Goal: Navigation & Orientation: Find specific page/section

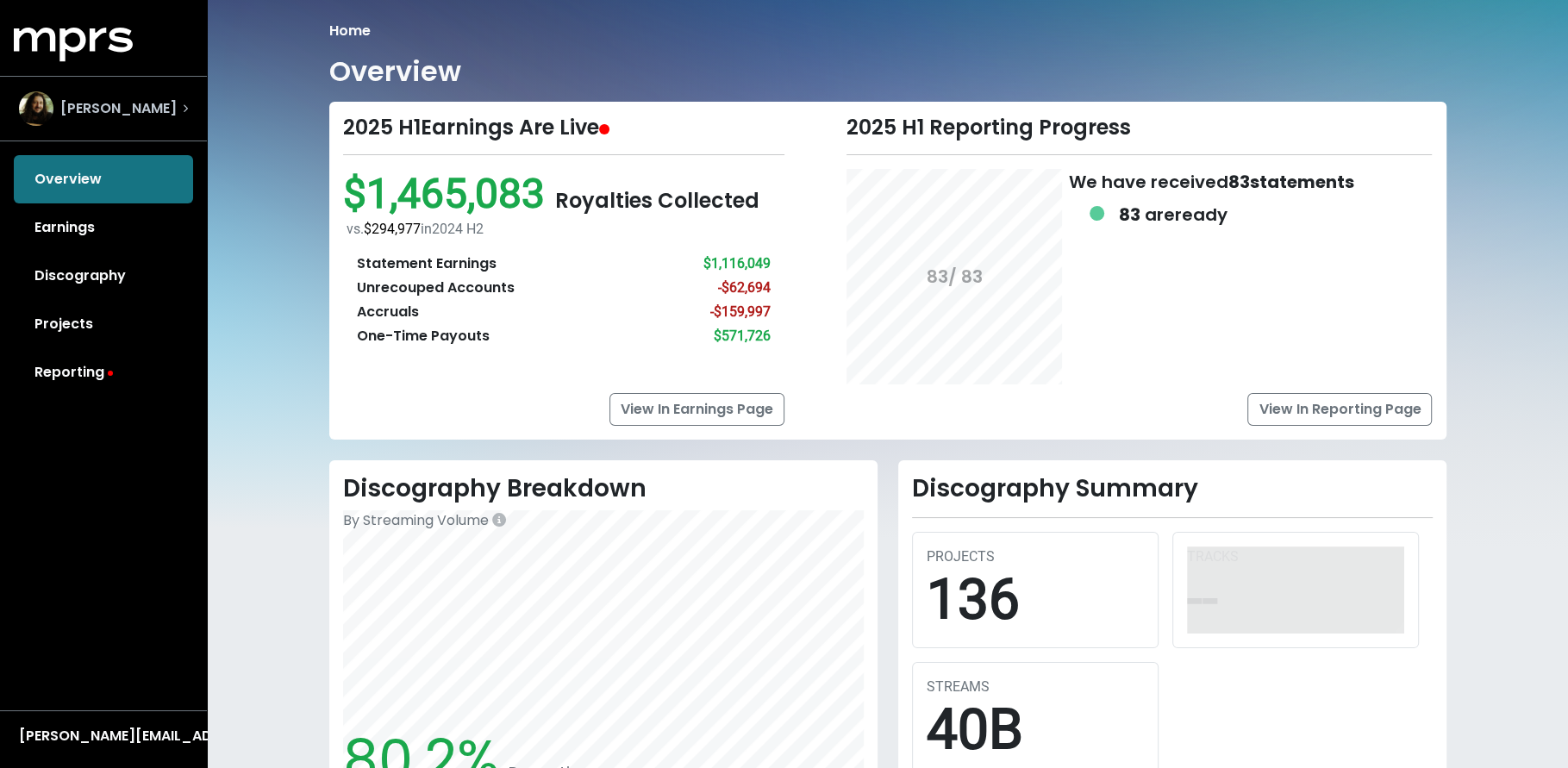
click at [129, 108] on span "[PERSON_NAME]" at bounding box center [118, 109] width 116 height 21
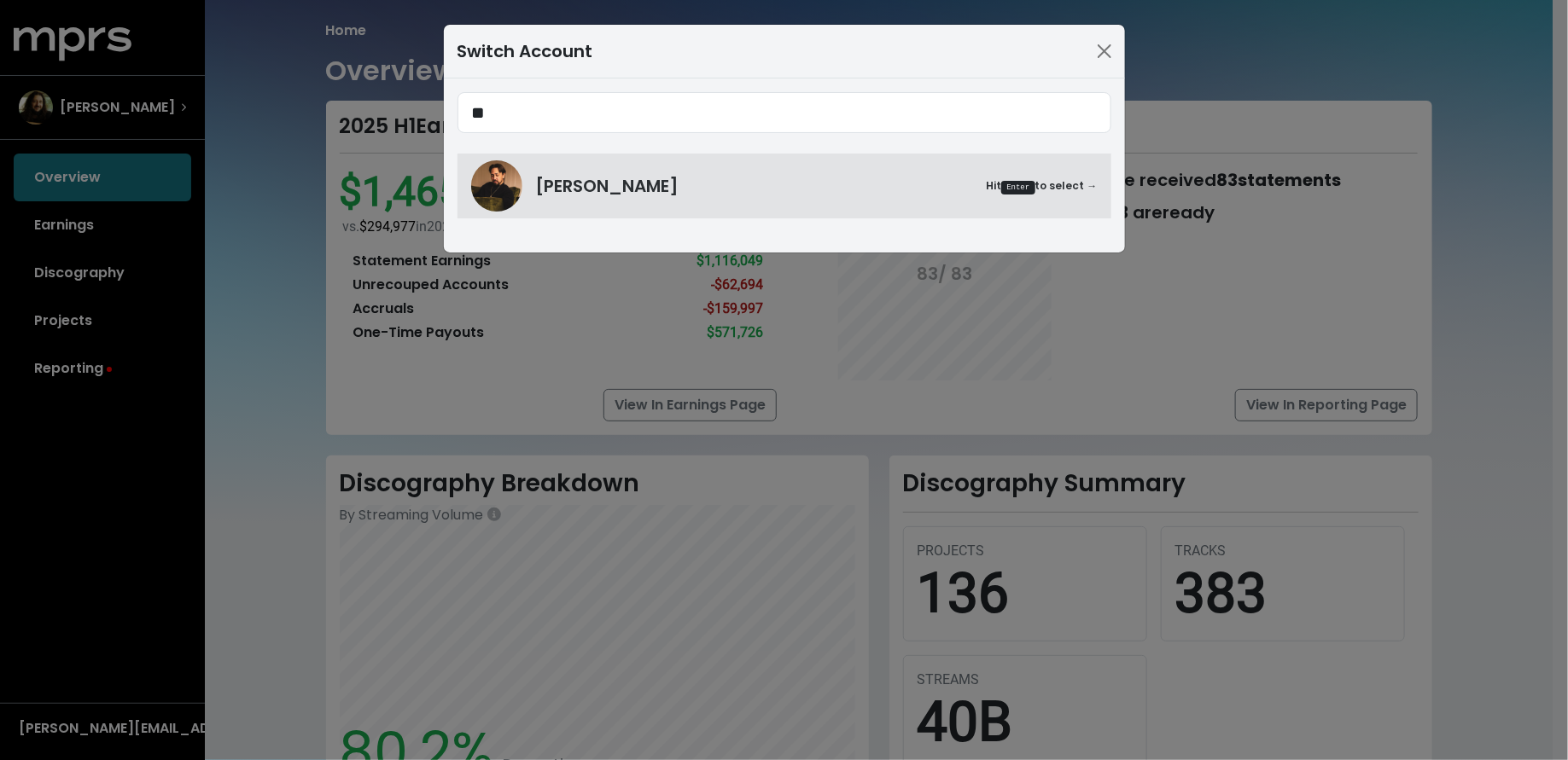
type input "*"
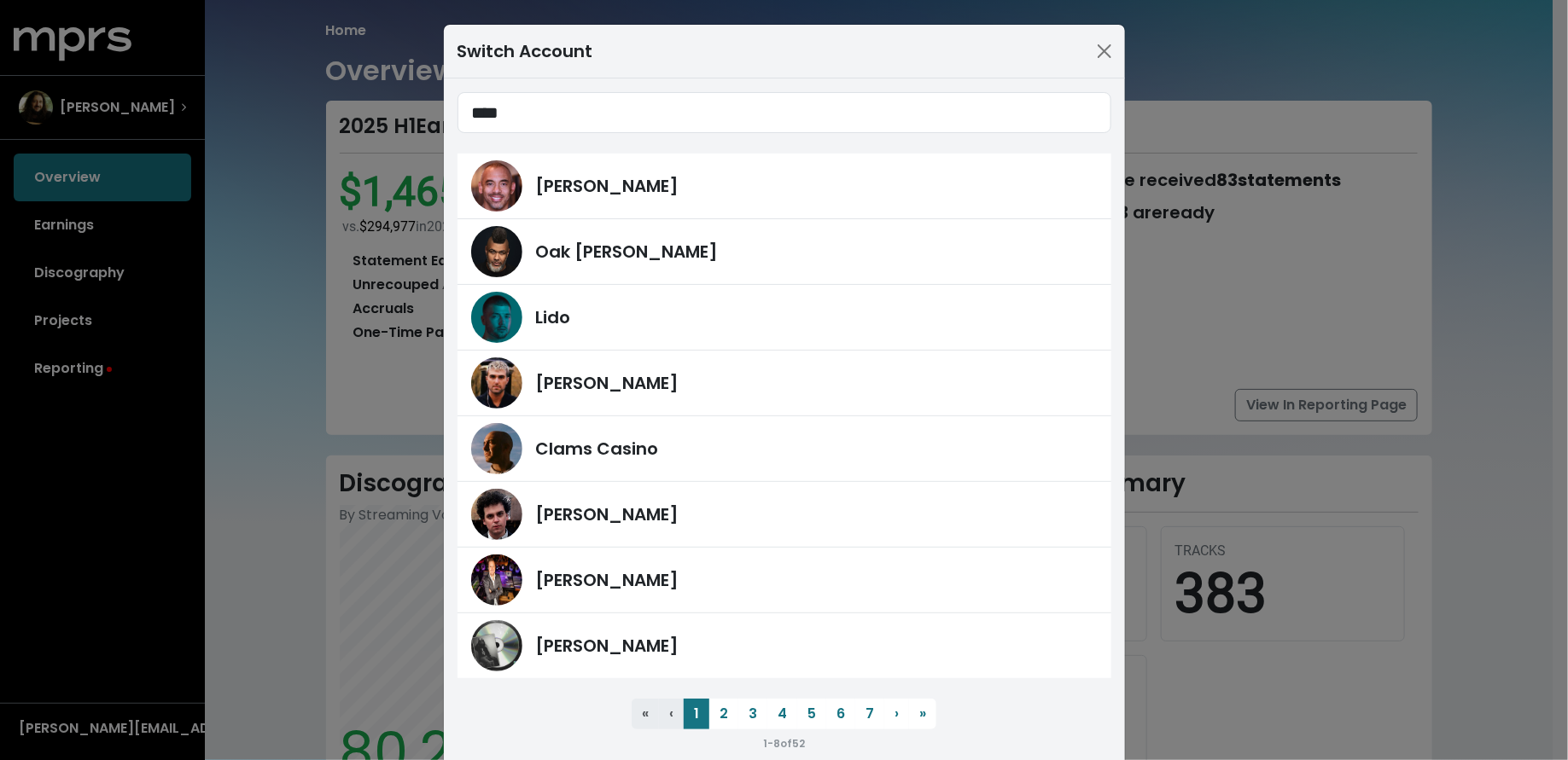
type input "*****"
click at [855, 716] on button "7" at bounding box center [869, 714] width 29 height 31
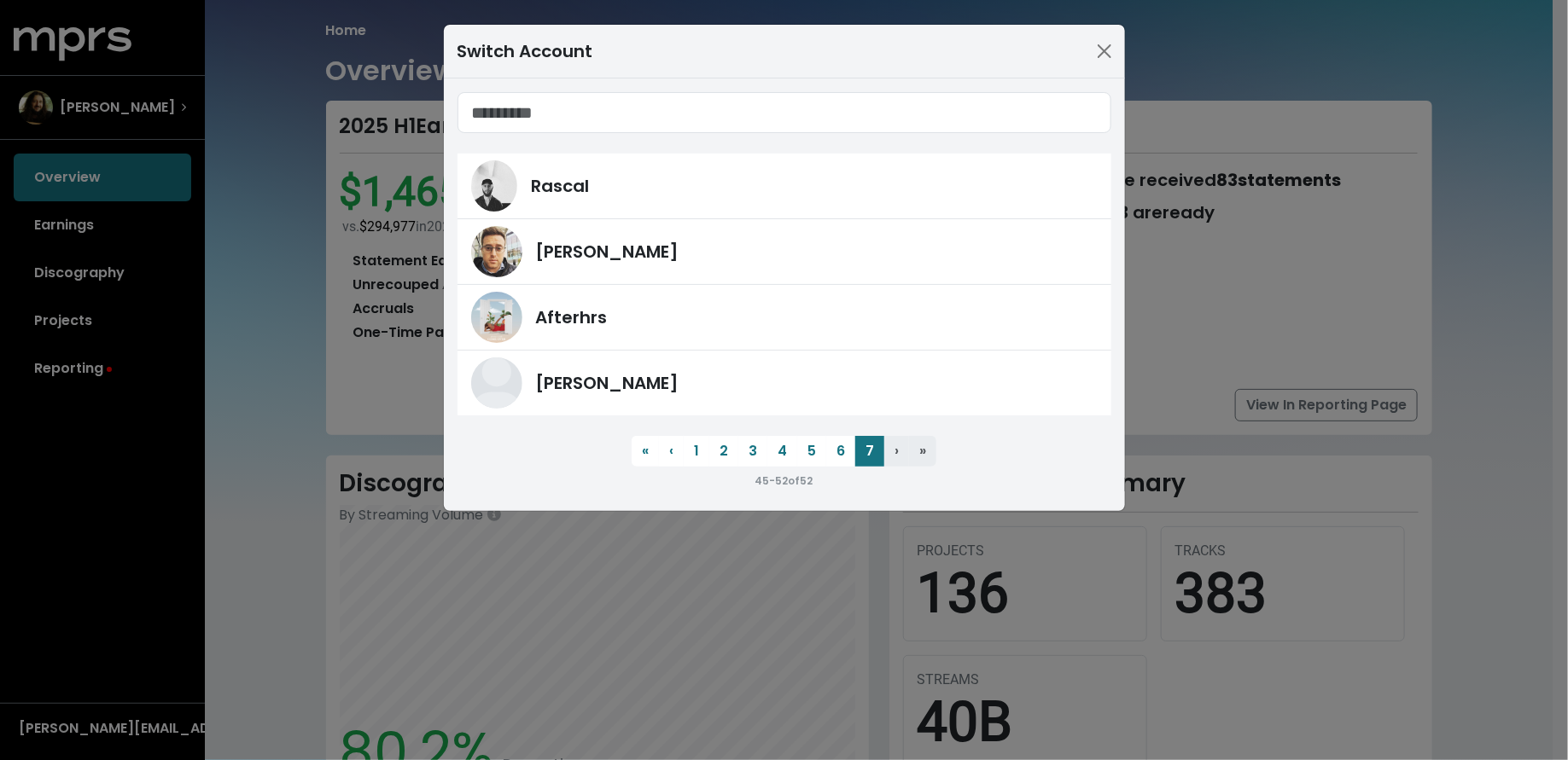
click at [776, 470] on div "45 - 52 of 52" at bounding box center [784, 480] width 654 height 21
click at [803, 455] on button "5" at bounding box center [811, 451] width 29 height 31
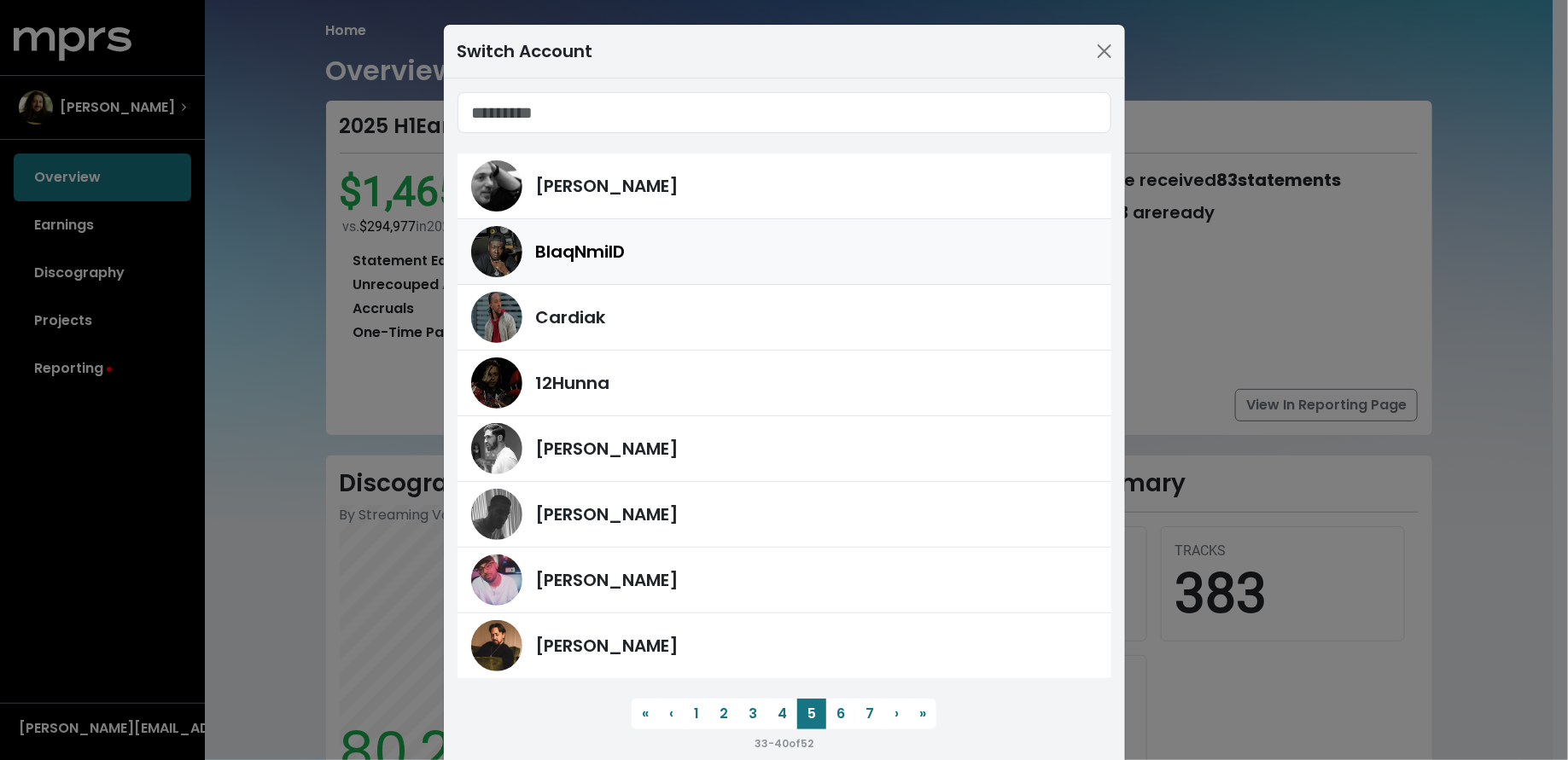
click at [782, 247] on div "BlaqNmilD" at bounding box center [816, 251] width 561 height 25
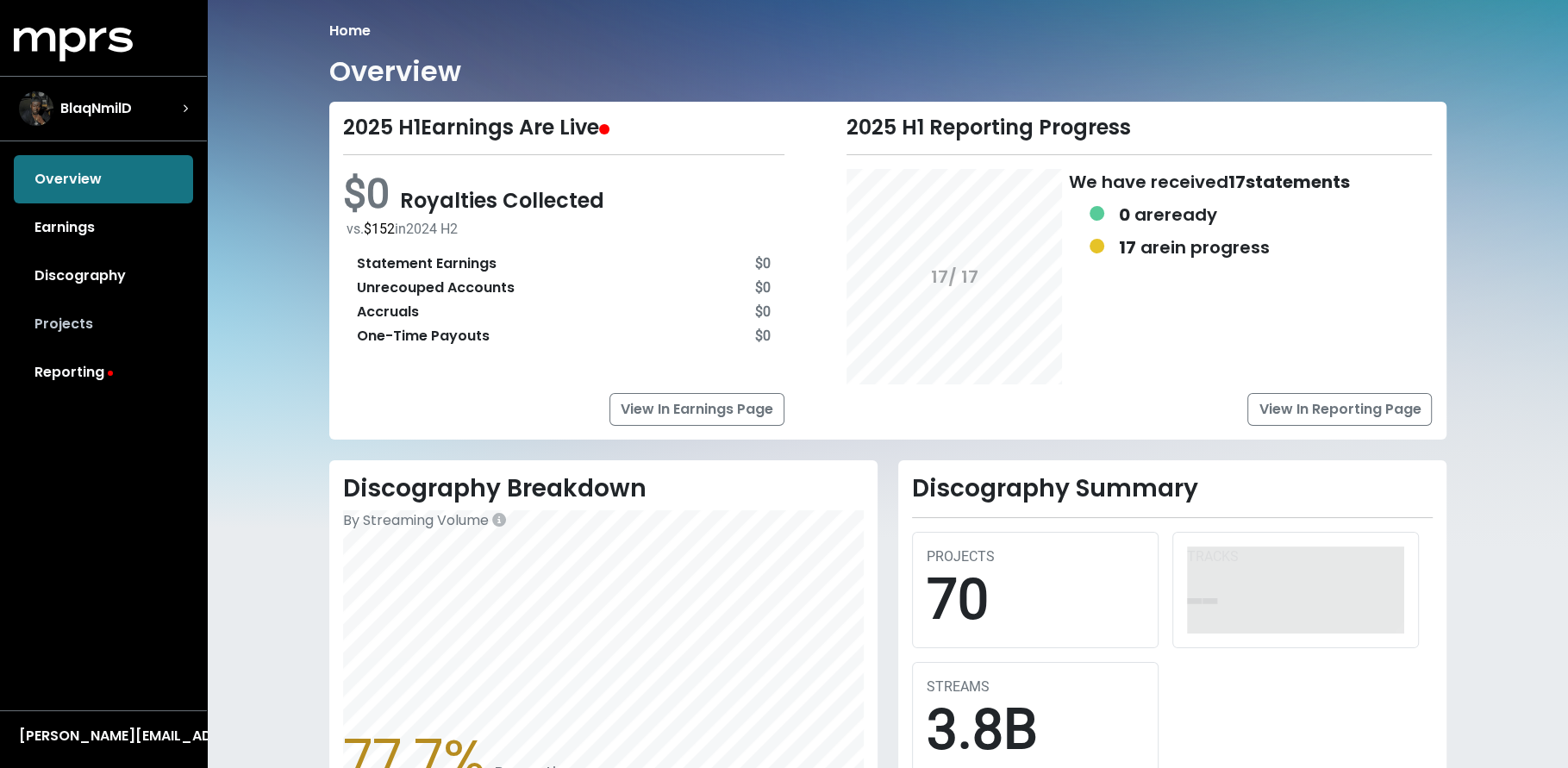
click at [156, 333] on link "Projects" at bounding box center [103, 324] width 179 height 49
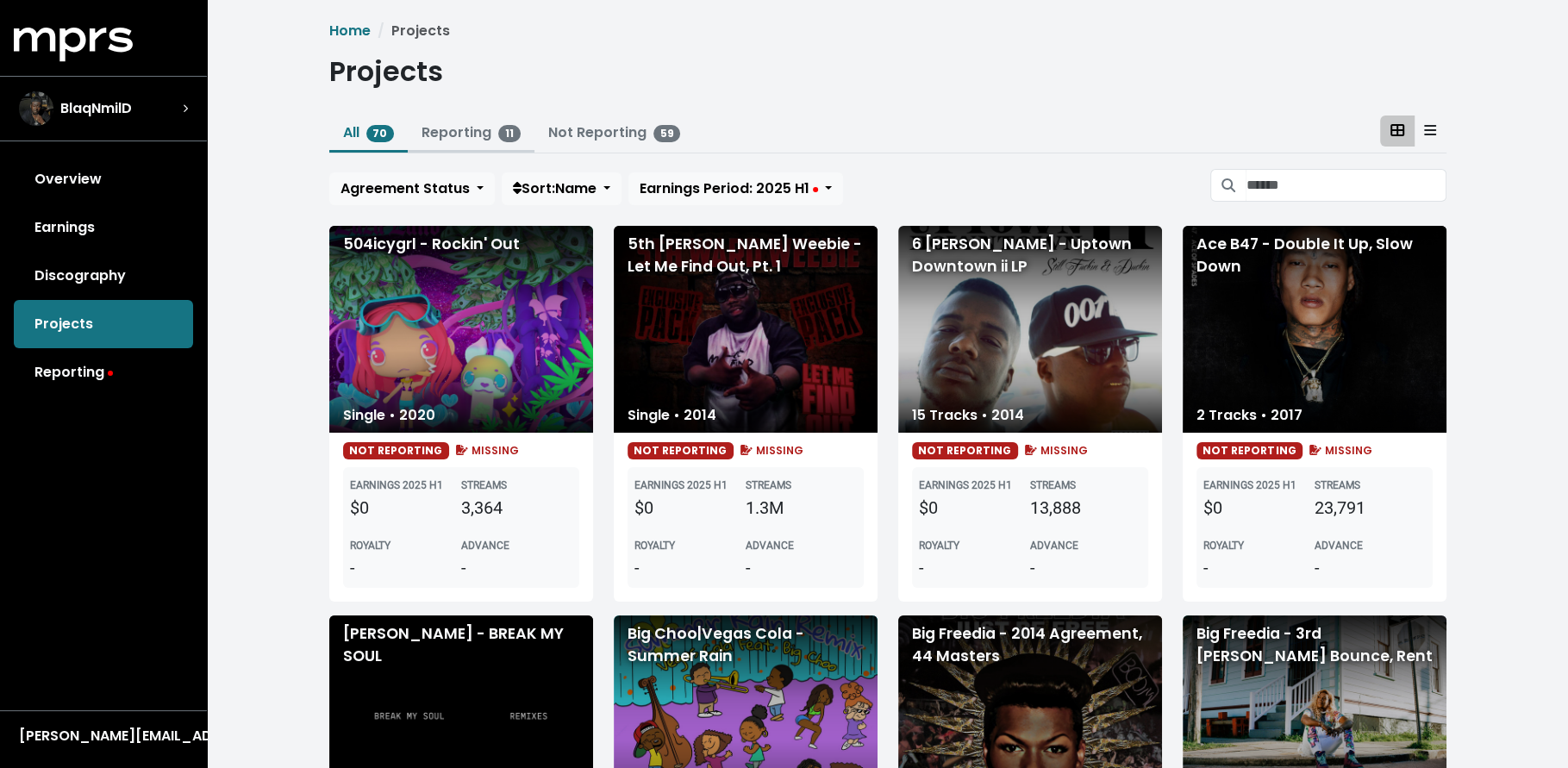
click at [456, 131] on link "Reporting 11" at bounding box center [471, 131] width 99 height 20
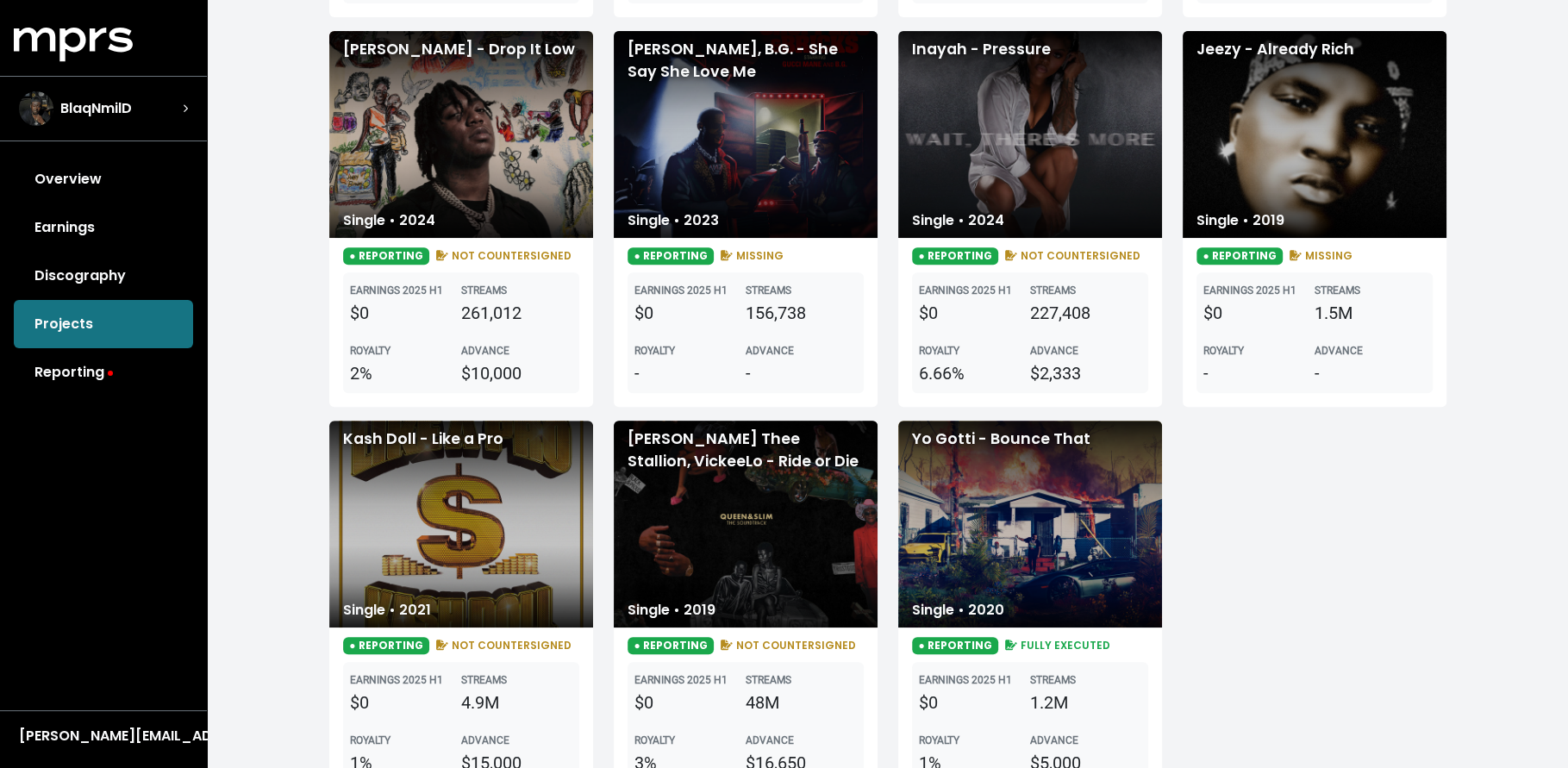
scroll to position [582, 0]
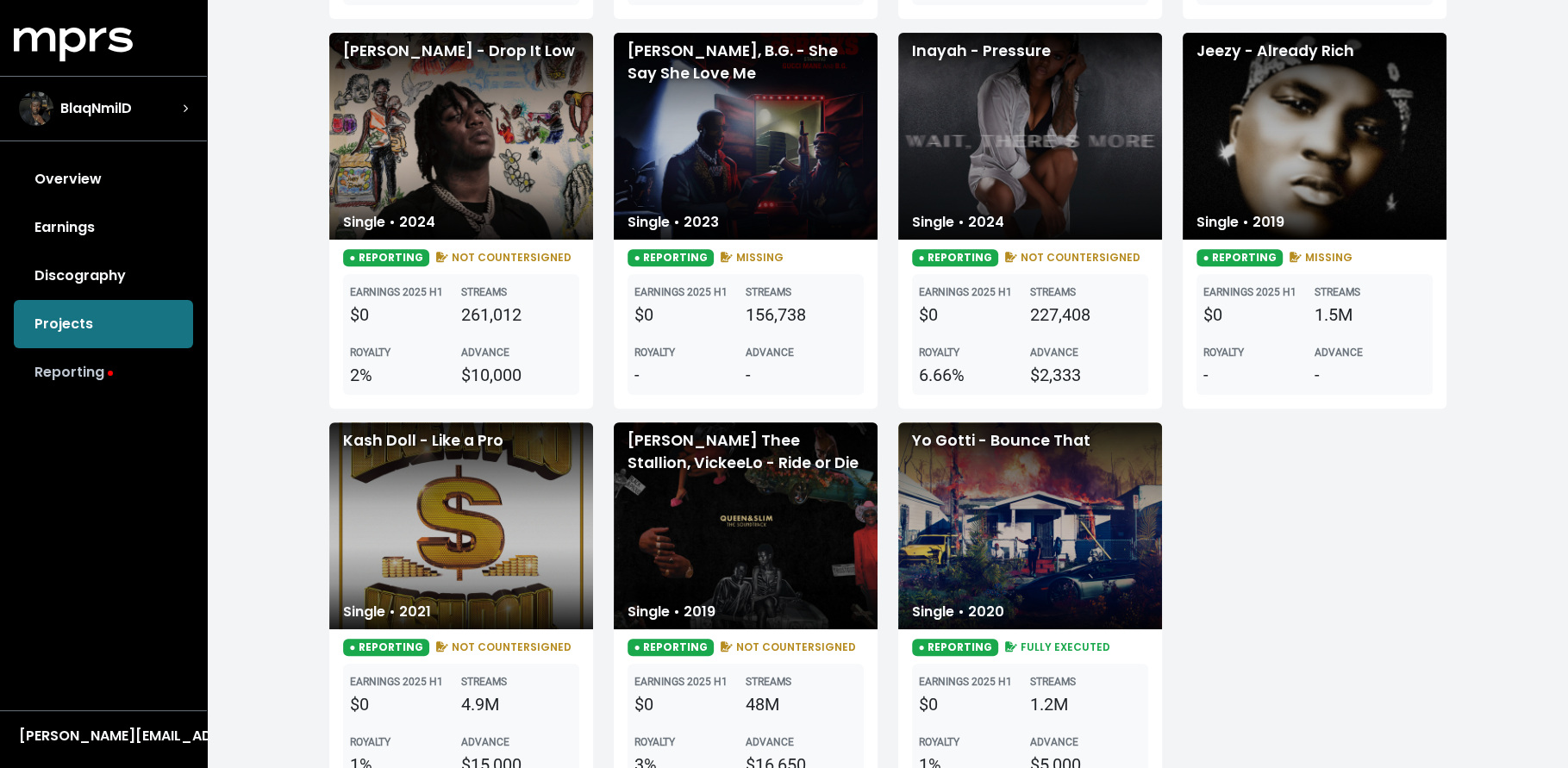
click at [74, 379] on link "Reporting" at bounding box center [103, 372] width 179 height 49
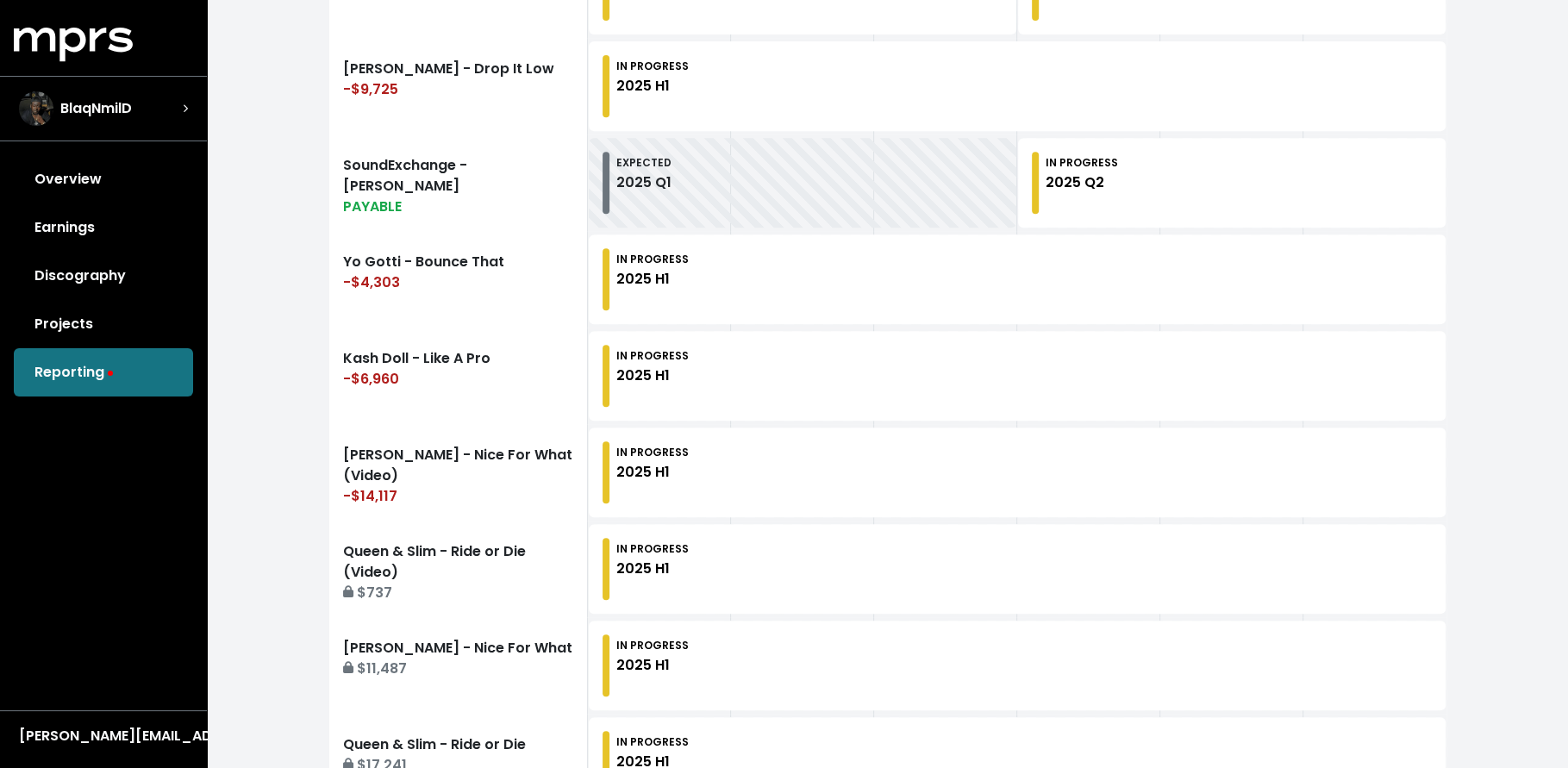
scroll to position [686, 0]
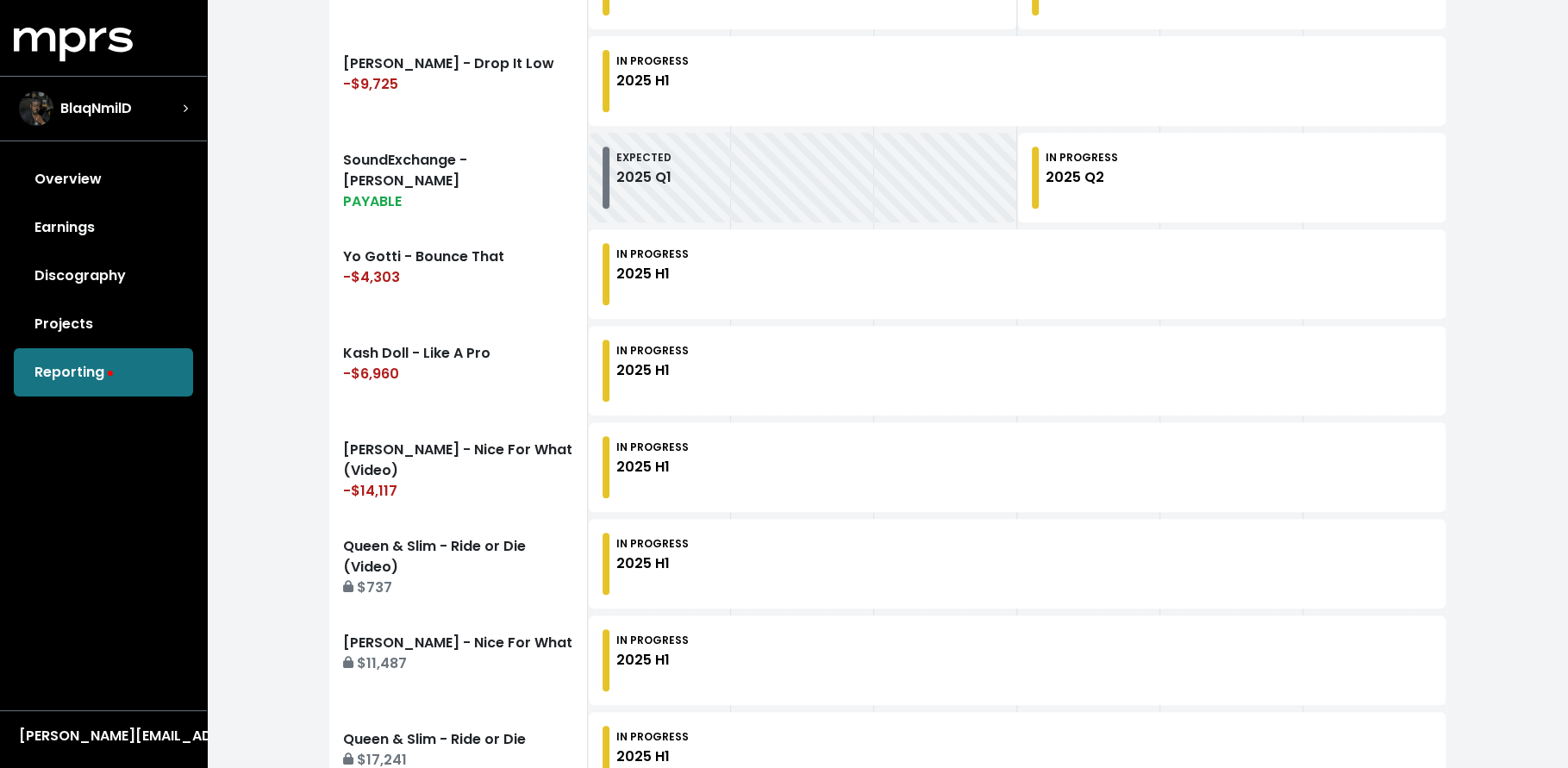
click at [86, 720] on div "[PERSON_NAME][EMAIL_ADDRESS][DOMAIN_NAME]" at bounding box center [103, 732] width 207 height 44
click at [84, 736] on div "[PERSON_NAME][EMAIL_ADDRESS][DOMAIN_NAME]" at bounding box center [103, 737] width 169 height 21
click at [72, 709] on button "Logout" at bounding box center [82, 703] width 136 height 25
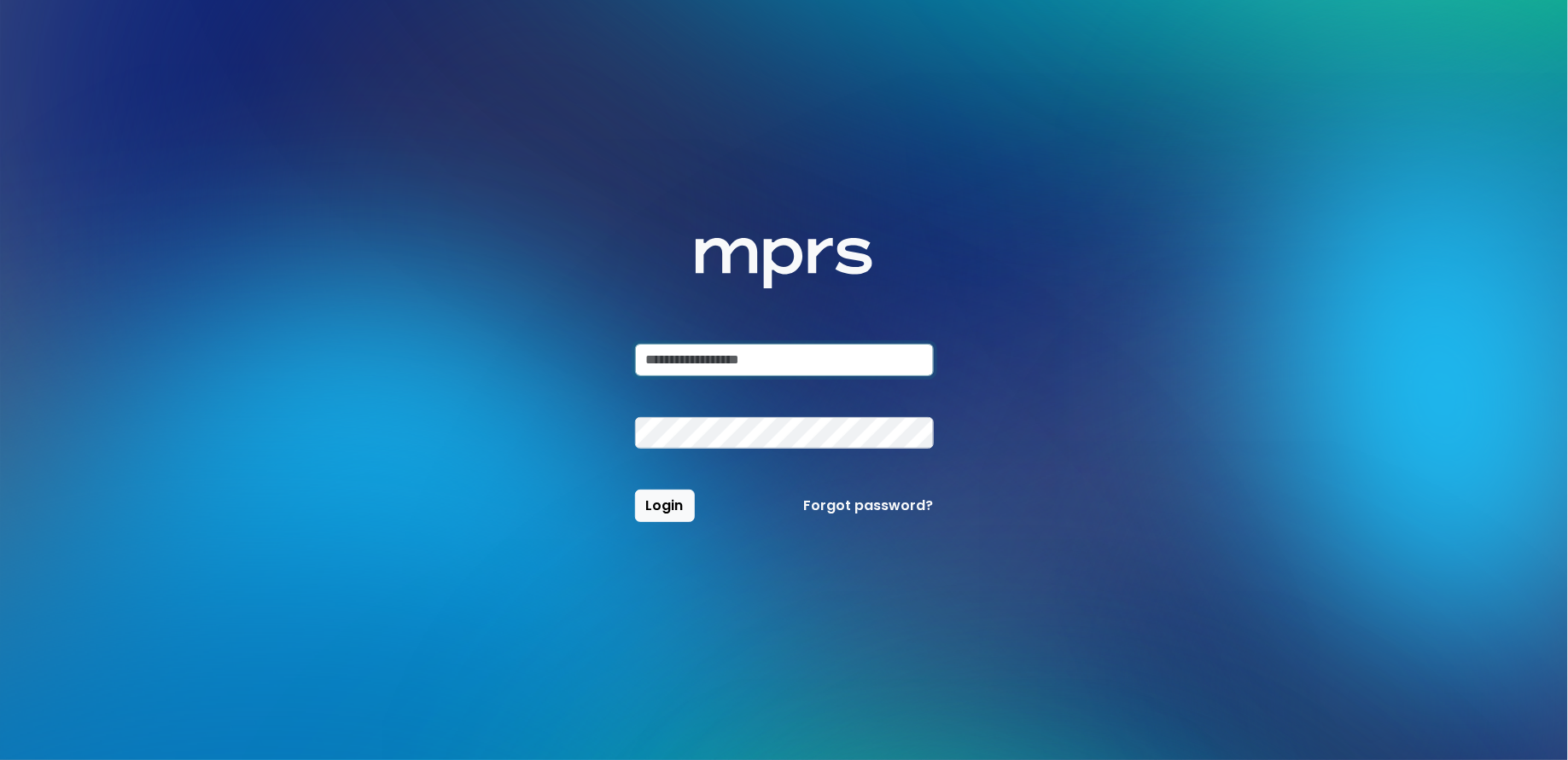
click at [721, 358] on input "email" at bounding box center [784, 360] width 299 height 32
type input "**********"
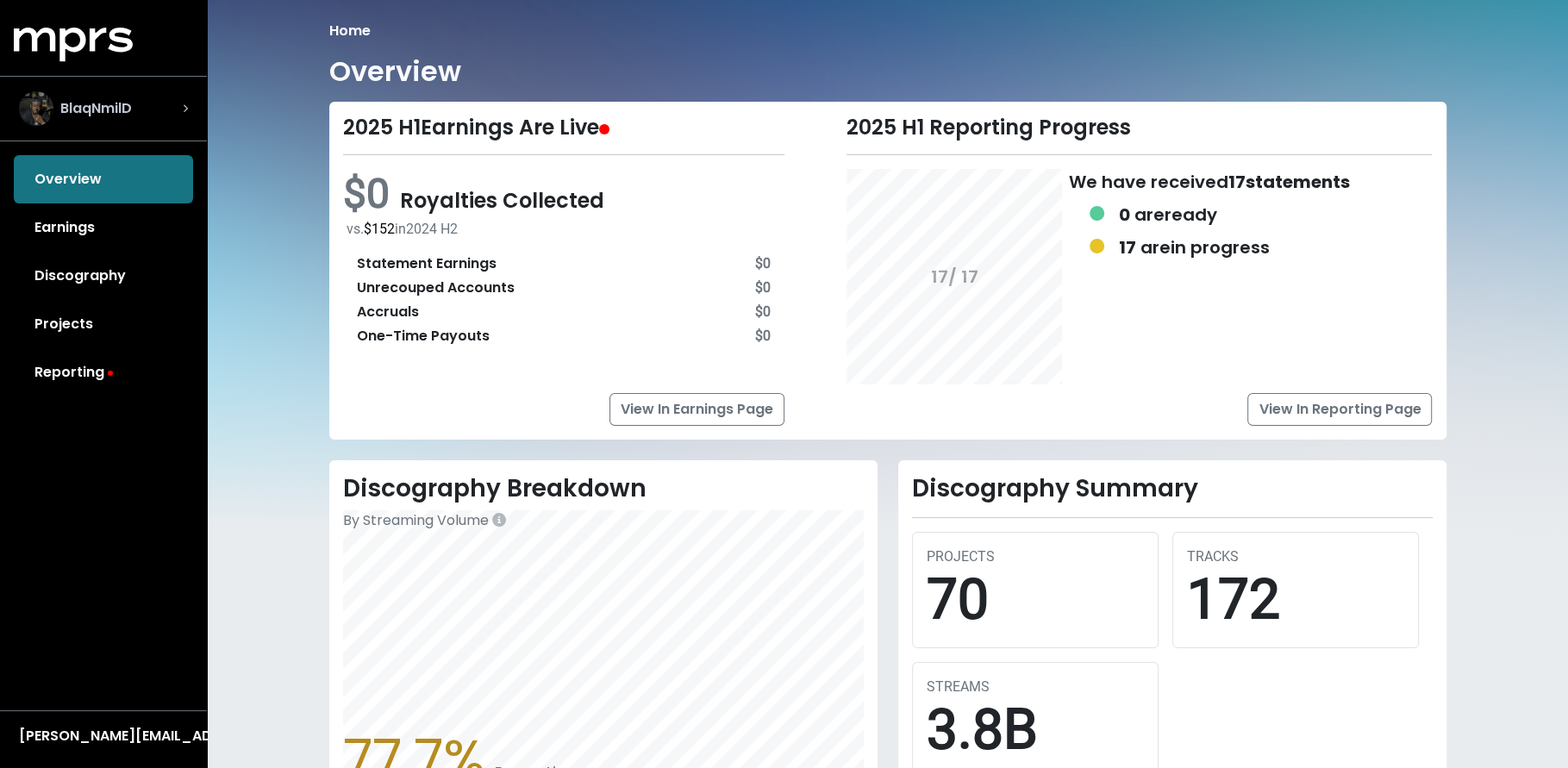
click at [108, 118] on div "BlaqNmilD" at bounding box center [75, 109] width 112 height 34
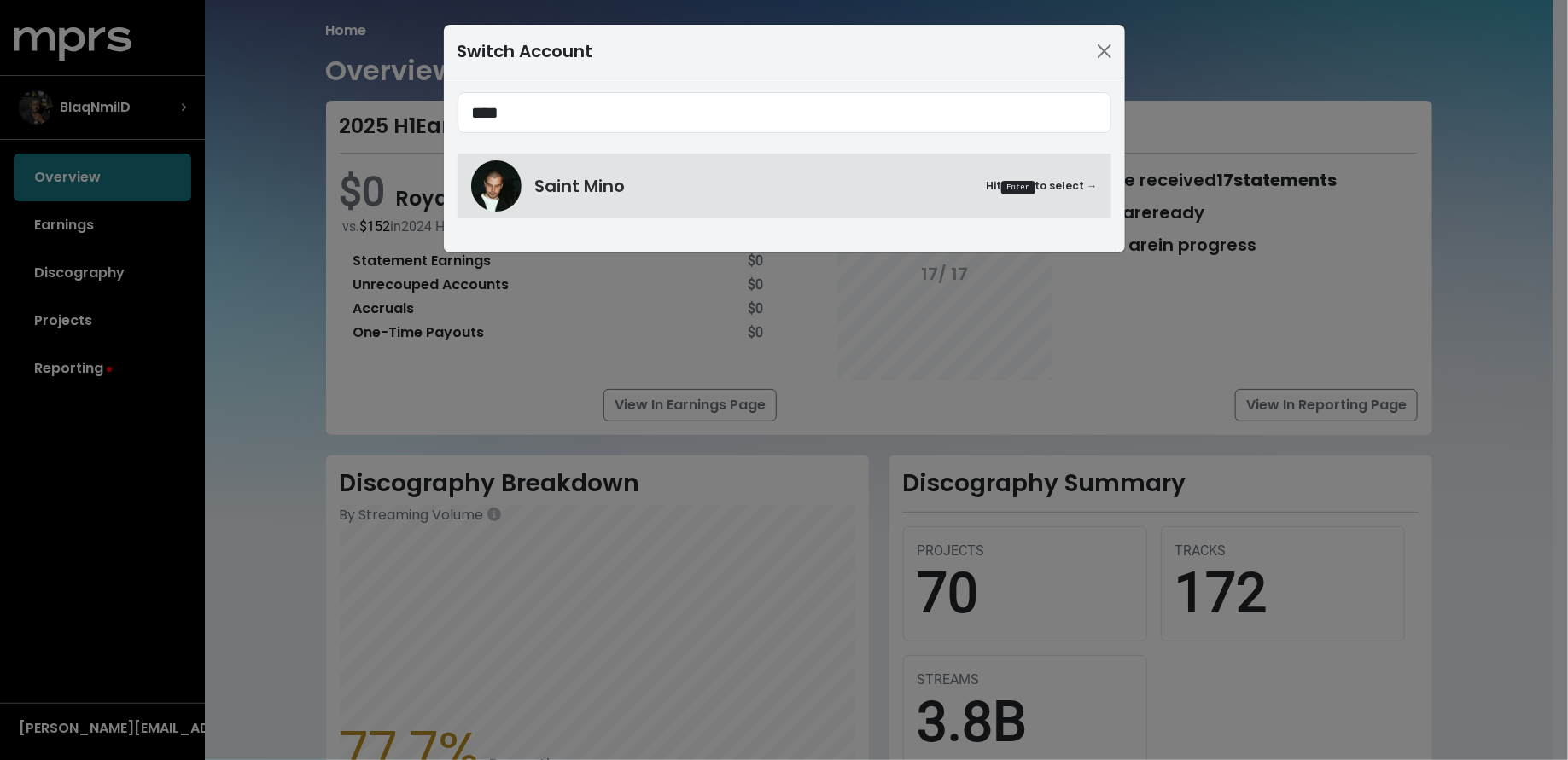
type input "****"
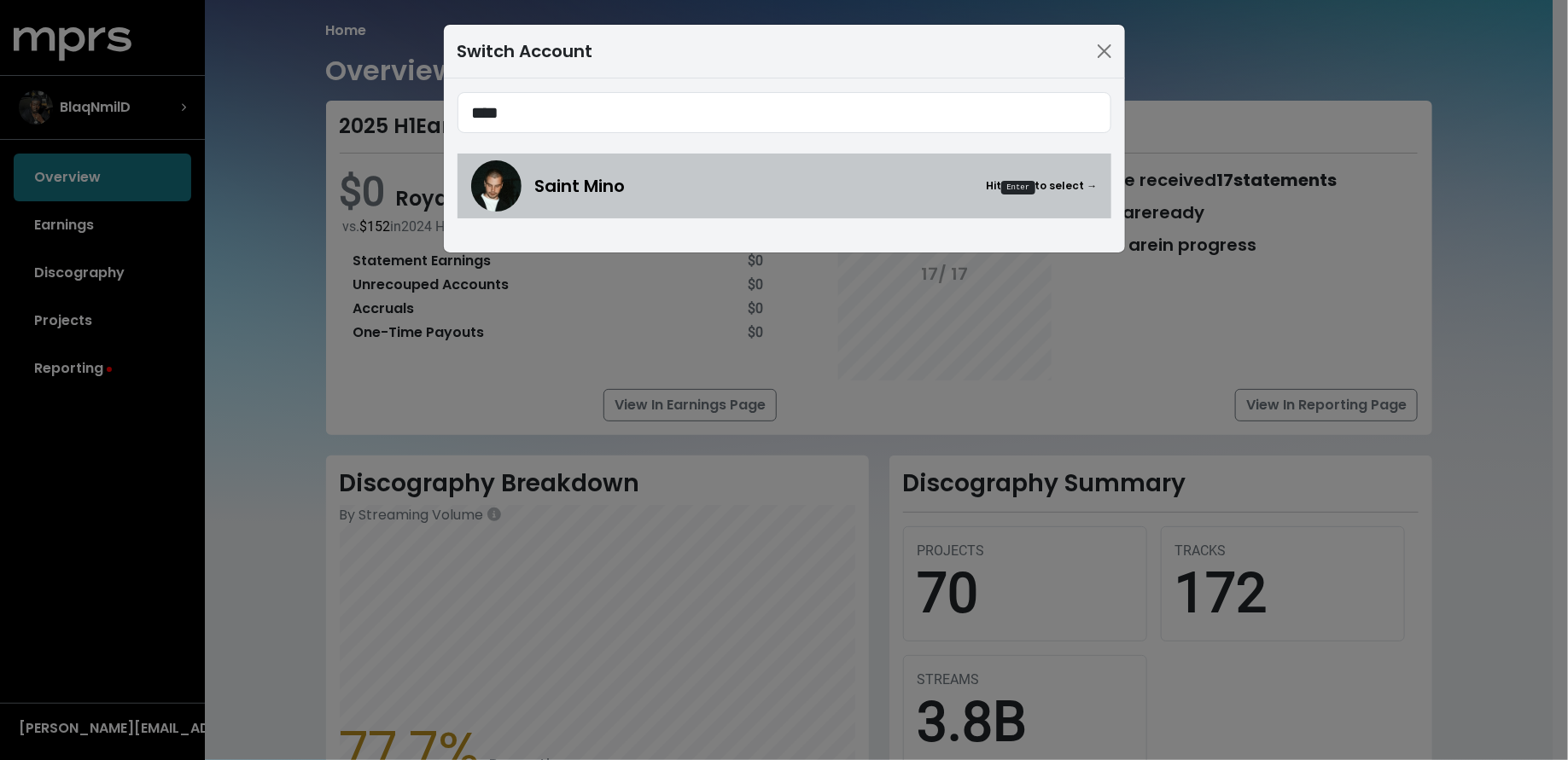
click at [623, 186] on span "Saint Mino" at bounding box center [580, 186] width 91 height 24
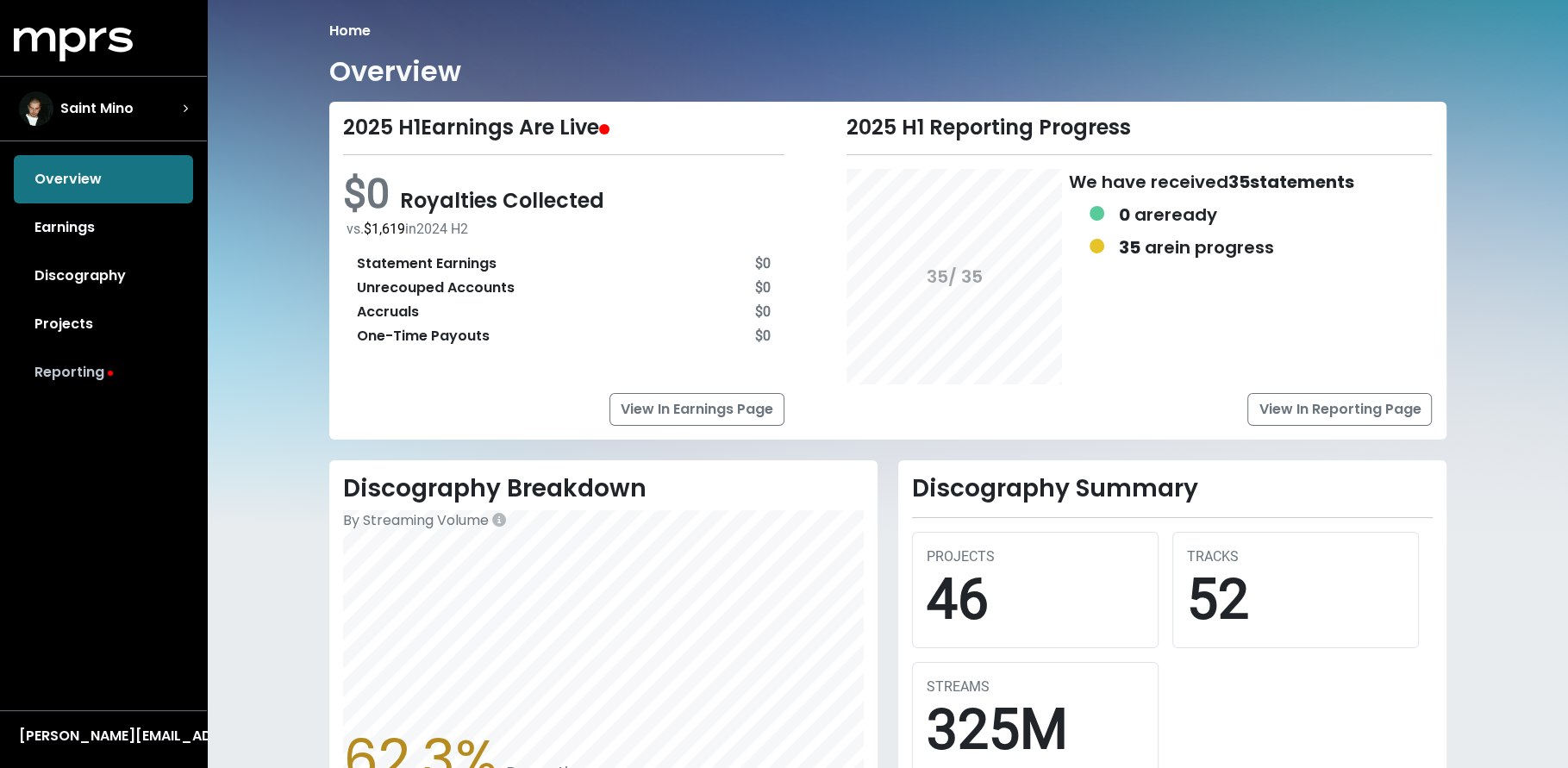
click at [143, 367] on link "Reporting" at bounding box center [103, 372] width 179 height 49
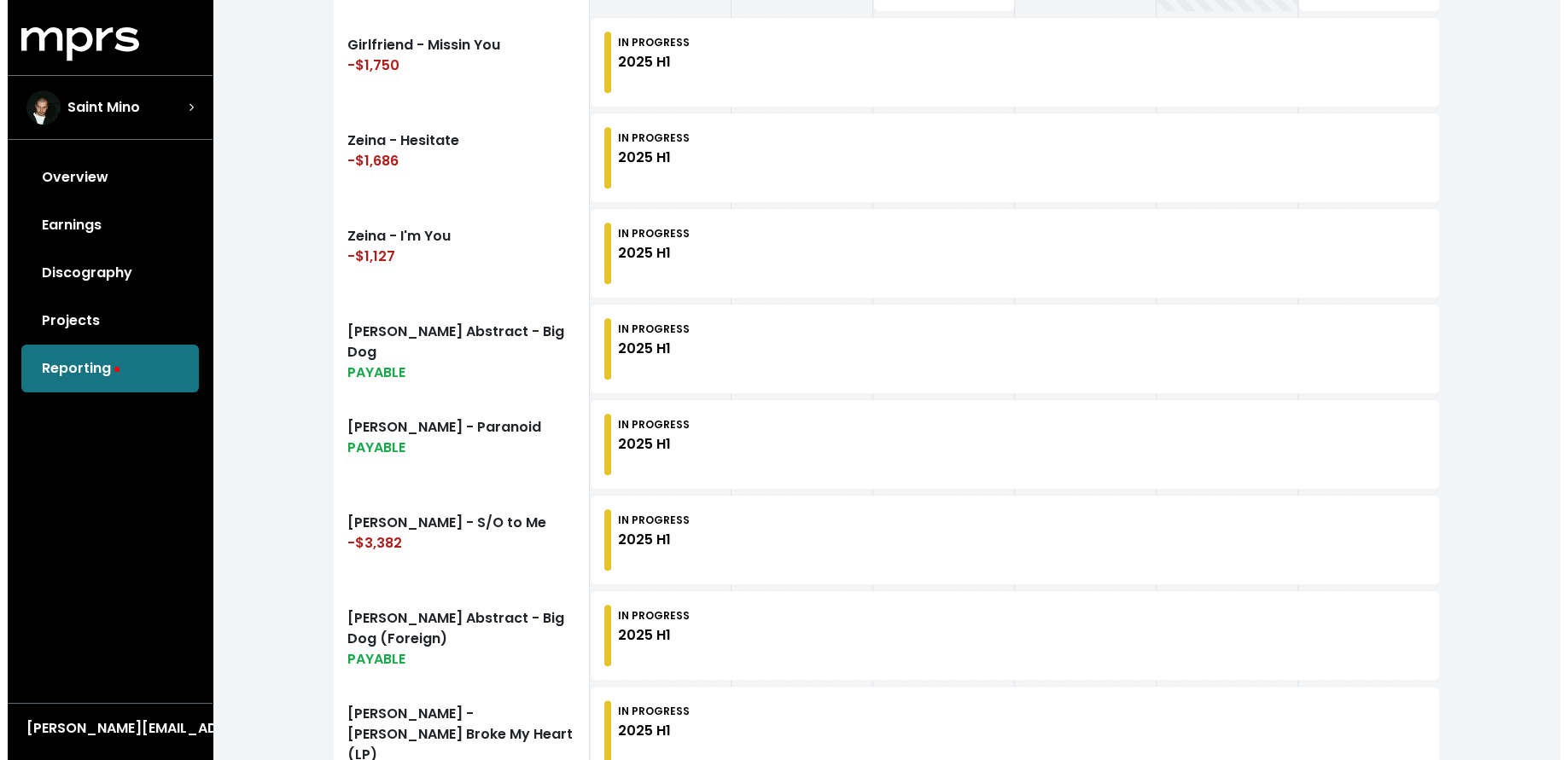
scroll to position [1908, 0]
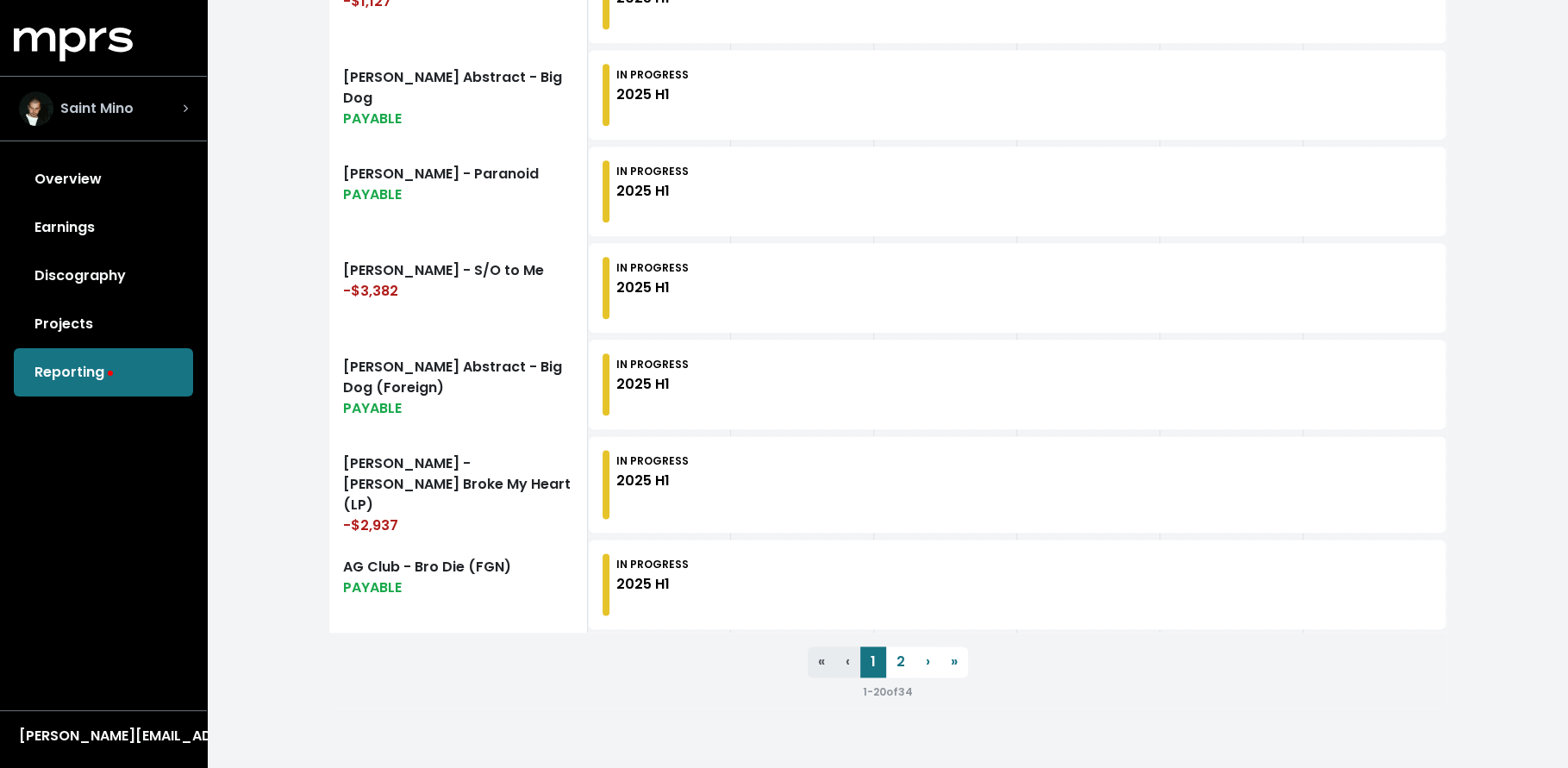
click at [134, 97] on div "Saint Mino" at bounding box center [103, 109] width 169 height 34
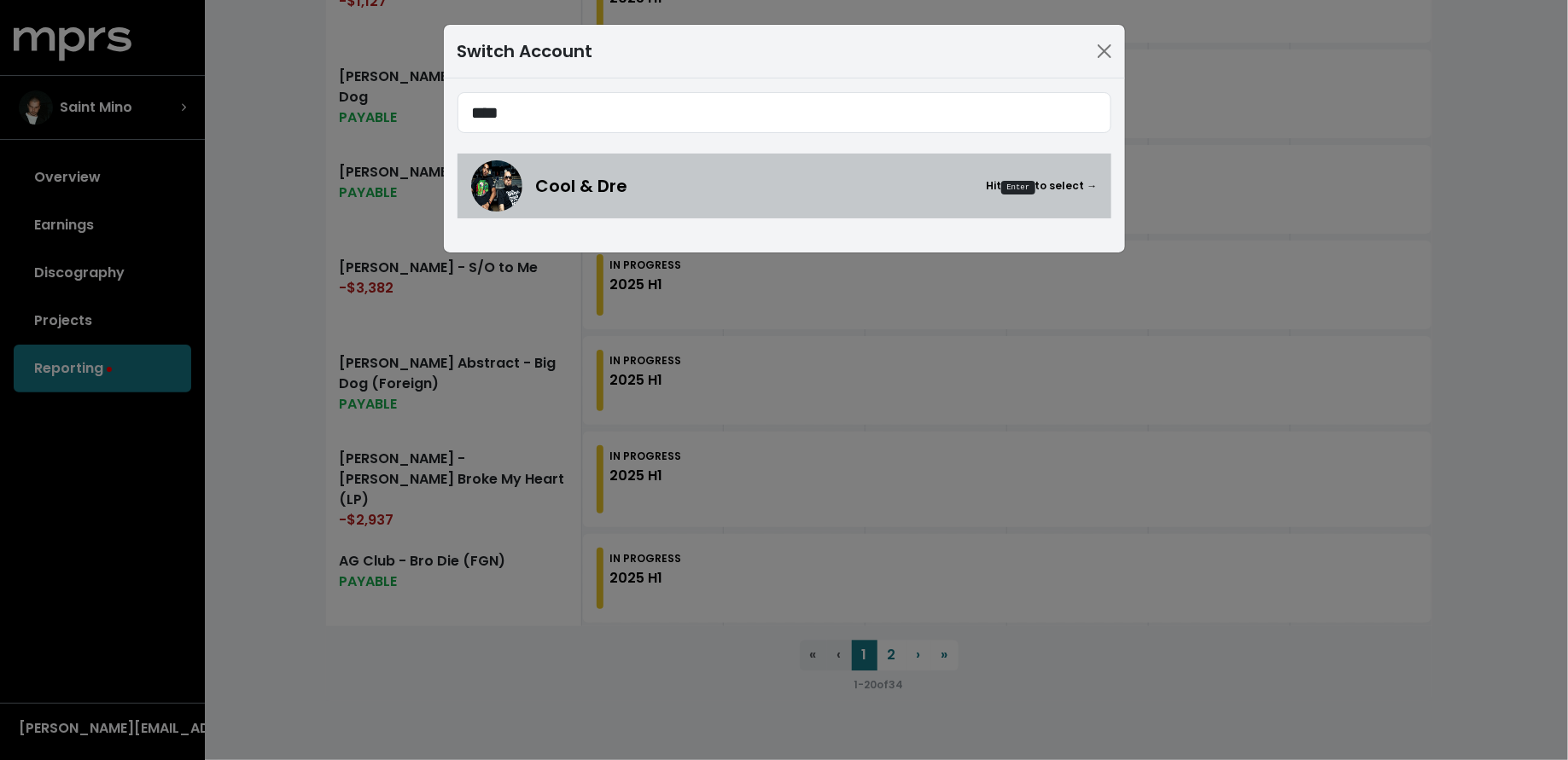
type input "****"
click at [692, 166] on div "Cool & Dre Hit Enter to select →" at bounding box center [784, 186] width 626 height 51
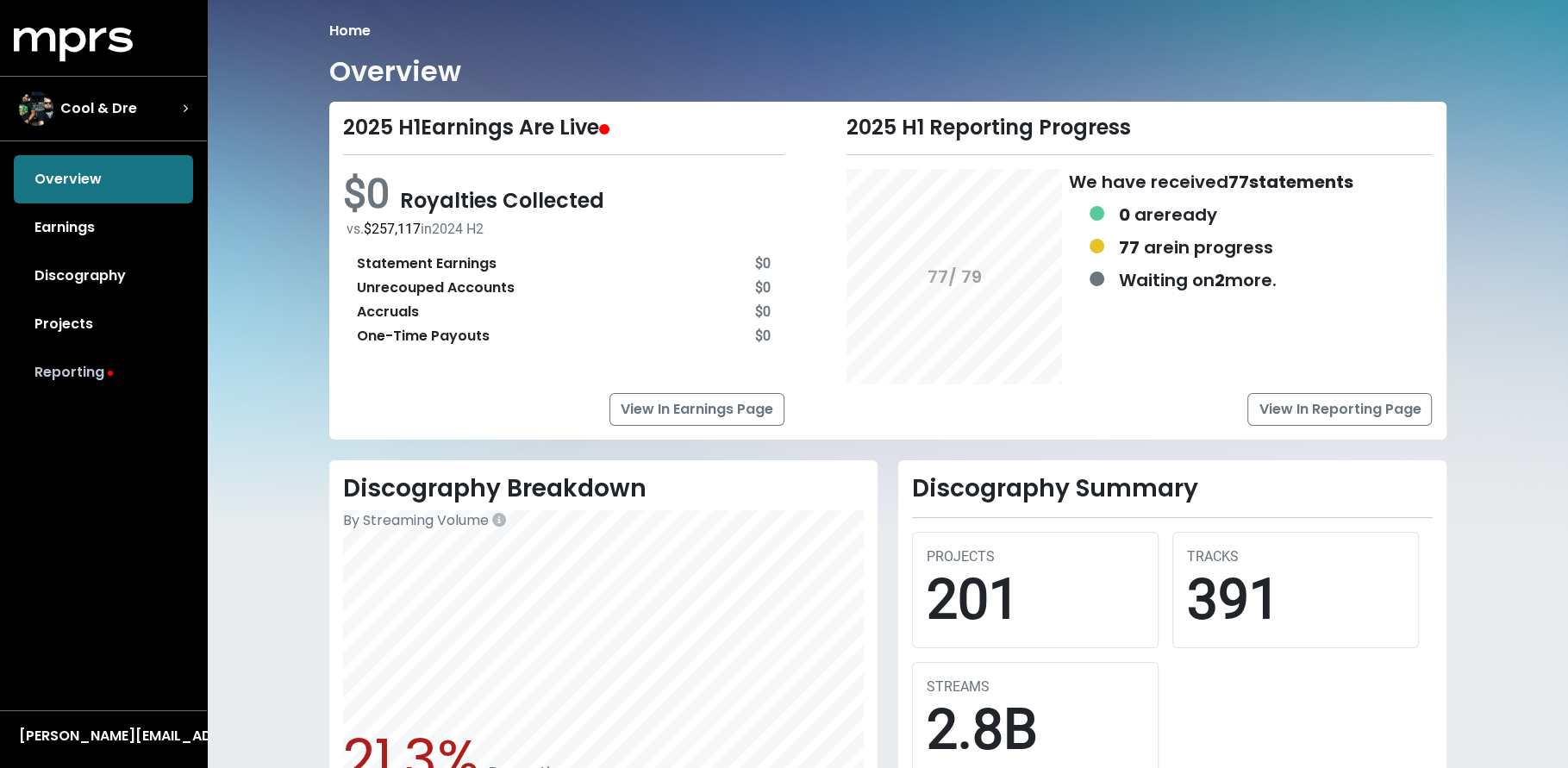
click at [109, 373] on icon at bounding box center [110, 373] width 5 height 5
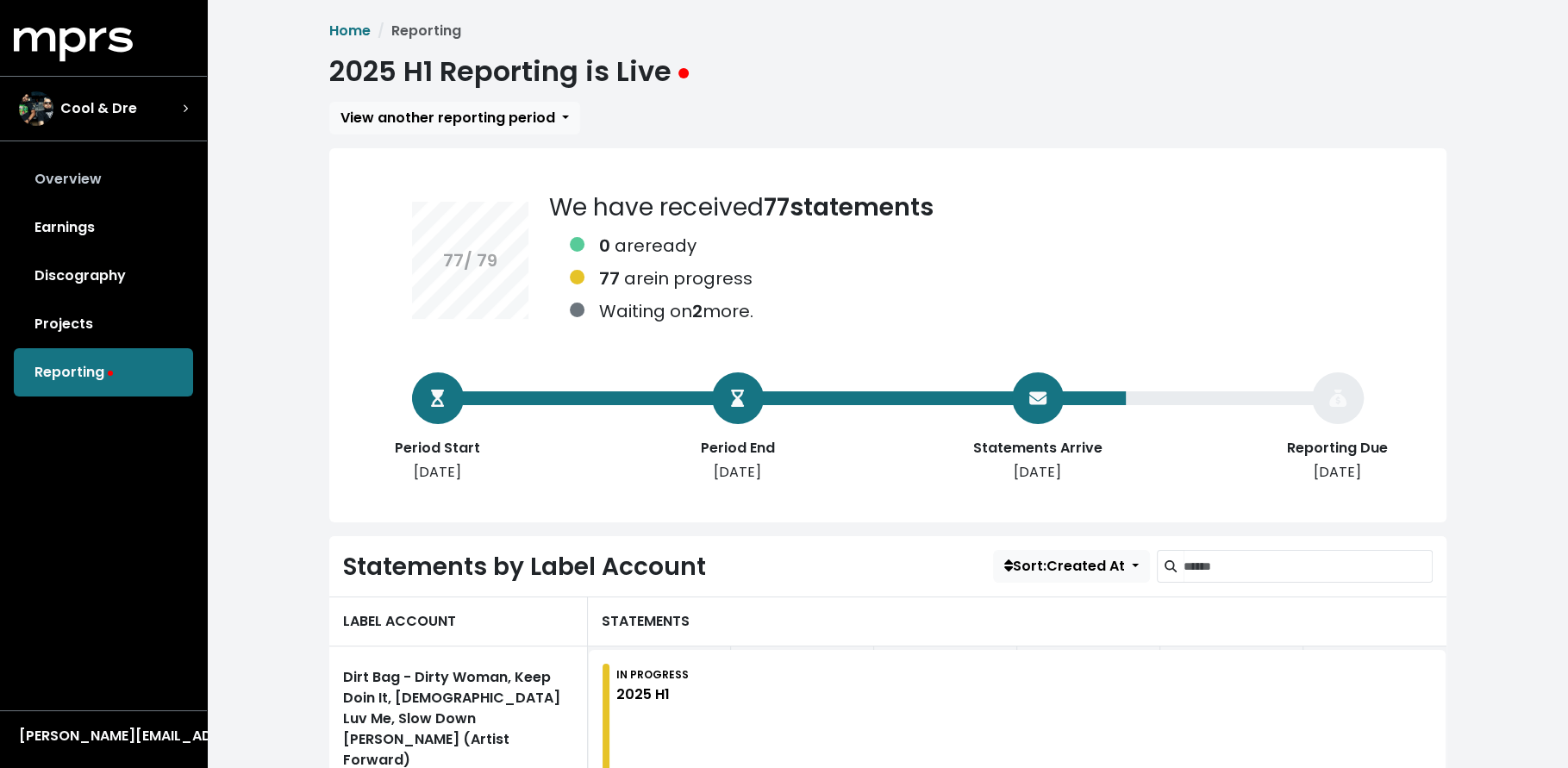
click at [131, 185] on link "Overview" at bounding box center [103, 179] width 179 height 49
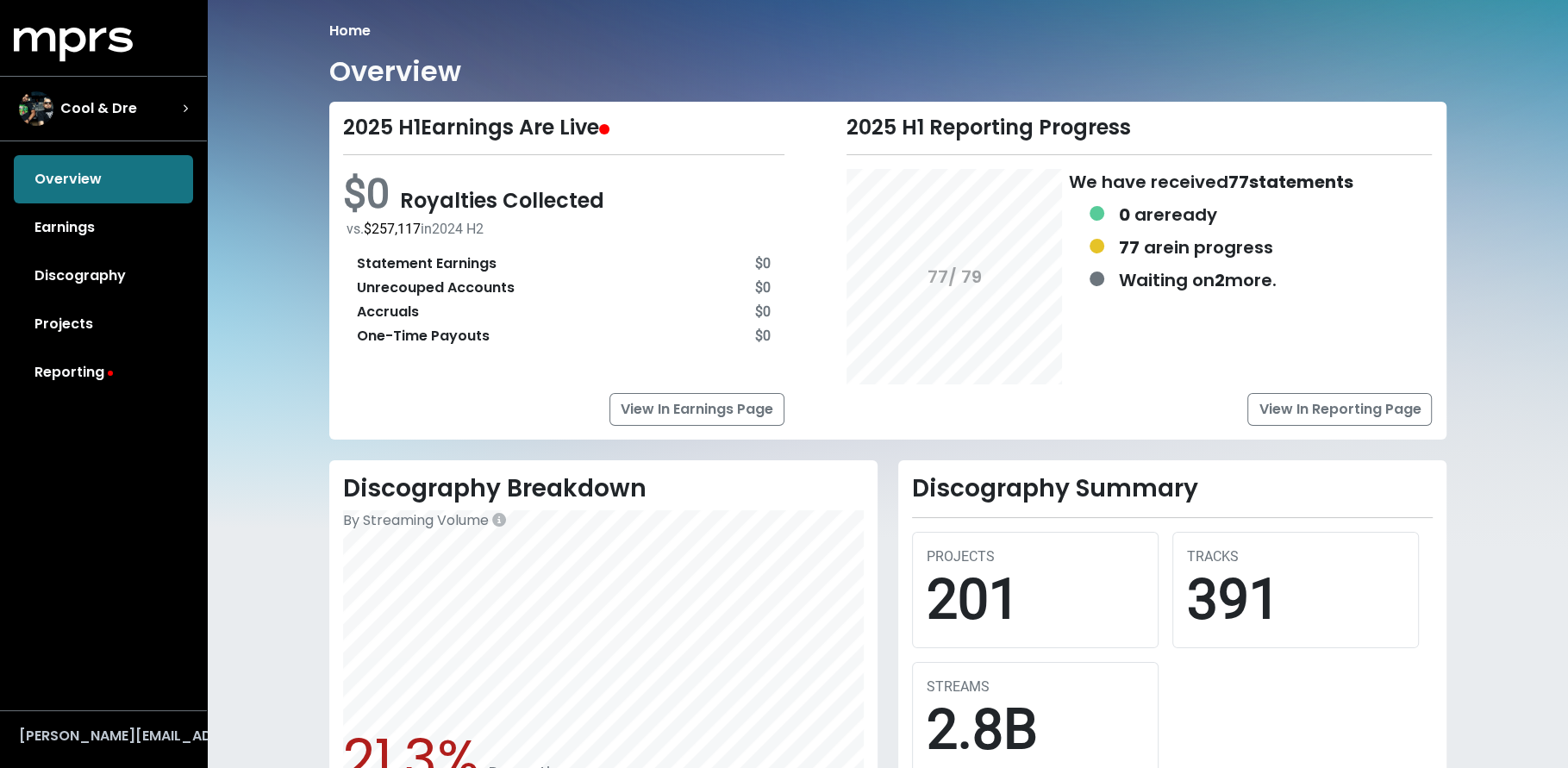
click at [85, 737] on div "[PERSON_NAME][EMAIL_ADDRESS][DOMAIN_NAME]" at bounding box center [103, 737] width 169 height 21
click at [118, 708] on button "Logout" at bounding box center [82, 703] width 136 height 25
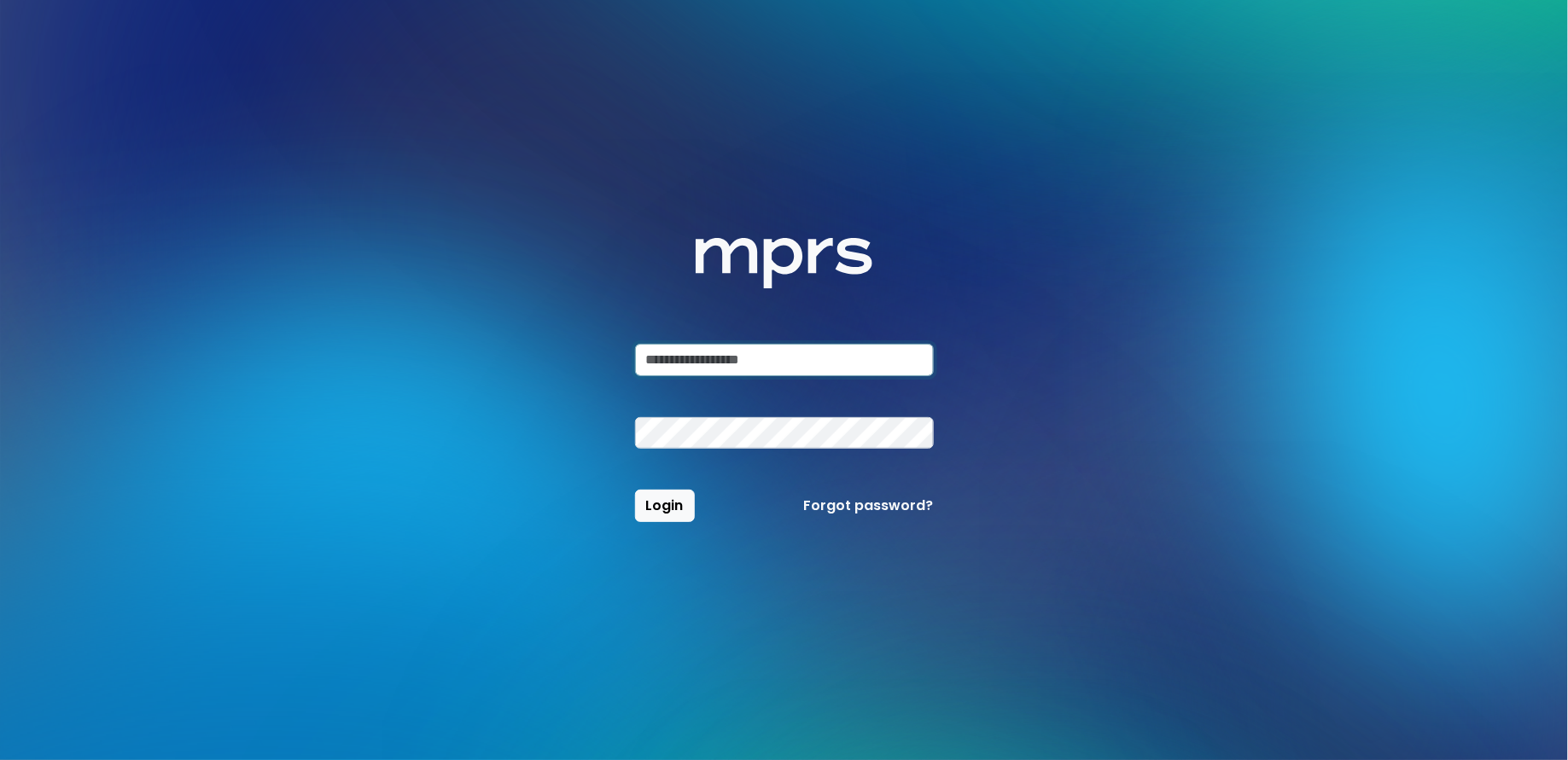
click at [692, 353] on input "email" at bounding box center [784, 360] width 299 height 32
type input "**********"
